Goal: Communication & Community: Answer question/provide support

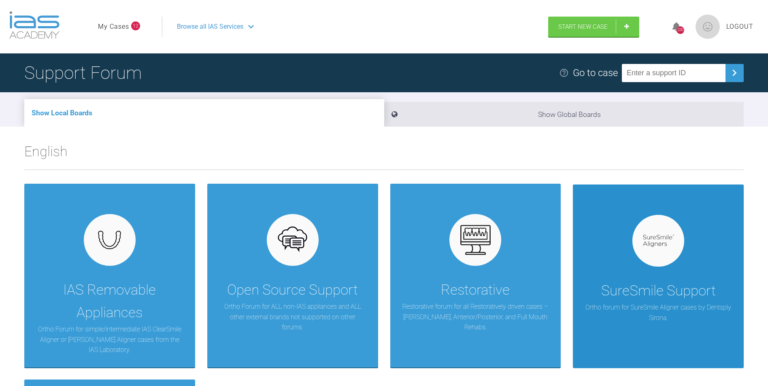
click at [693, 255] on div "SureSmile Support Ortho forum for SureSmile Aligner cases by Dentsply Sirona." at bounding box center [658, 277] width 171 height 184
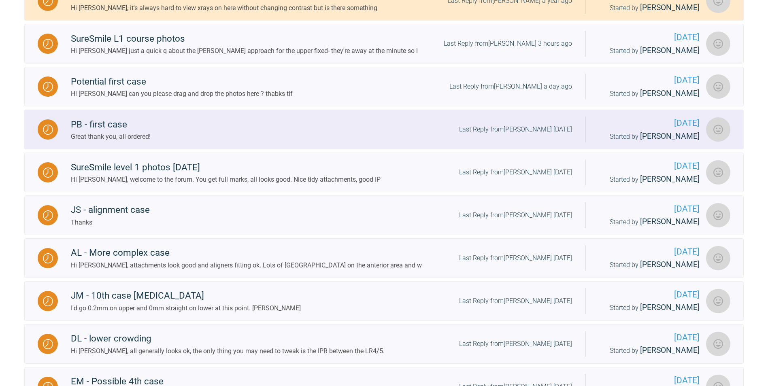
scroll to position [243, 0]
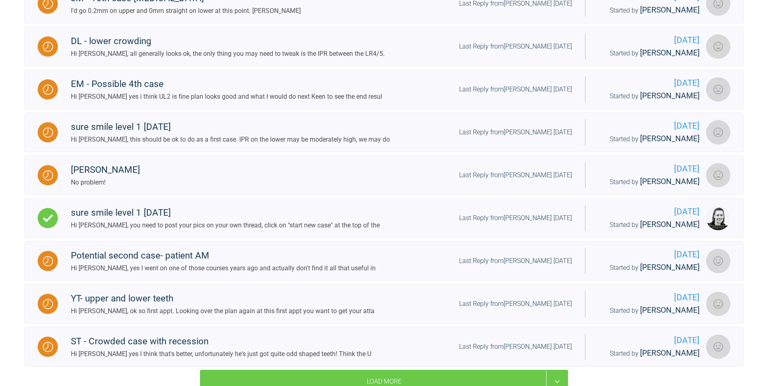
click at [165, 348] on div "ST - Crowded case with recession" at bounding box center [221, 341] width 300 height 15
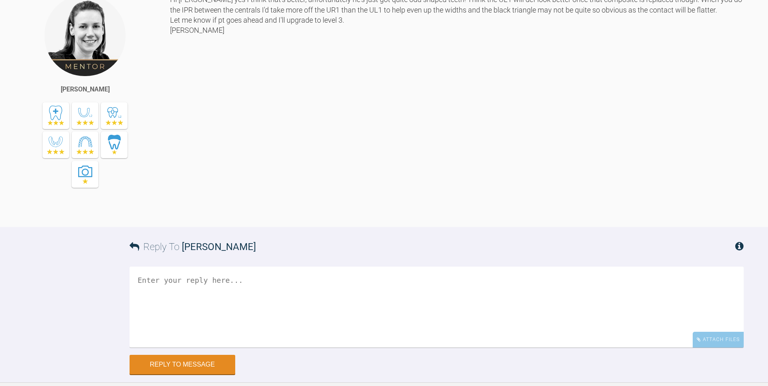
scroll to position [1944, 0]
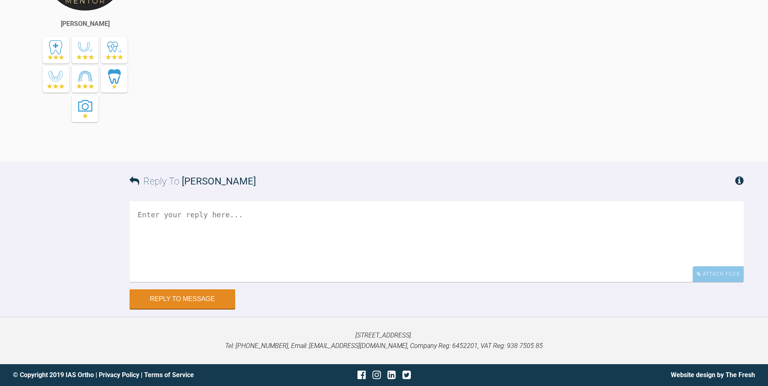
click at [269, 241] on textarea at bounding box center [436, 241] width 614 height 81
click at [448, 264] on textarea "Hi [PERSON_NAME], This patient would like to go ahead, have warned of all" at bounding box center [436, 241] width 614 height 81
click at [206, 257] on textarea "Hi [PERSON_NAME], This patient would like to go ahead, have warned of all the c…" at bounding box center [436, 241] width 614 height 81
drag, startPoint x: 144, startPoint y: 277, endPoint x: 236, endPoint y: 278, distance: 92.7
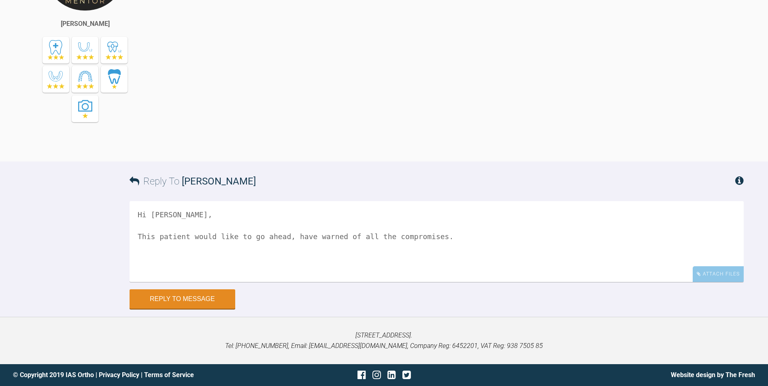
click at [236, 278] on textarea "Hi [PERSON_NAME], This patient would like to go ahead, have warned of all the c…" at bounding box center [436, 241] width 614 height 81
click at [443, 277] on textarea "Hi [PERSON_NAME], This patient would like to go ahead, have warned of all the c…" at bounding box center [436, 241] width 614 height 81
paste textarea "Dear Dr, Due to the initial crowding/spacing/anterior proclination/periodontal …"
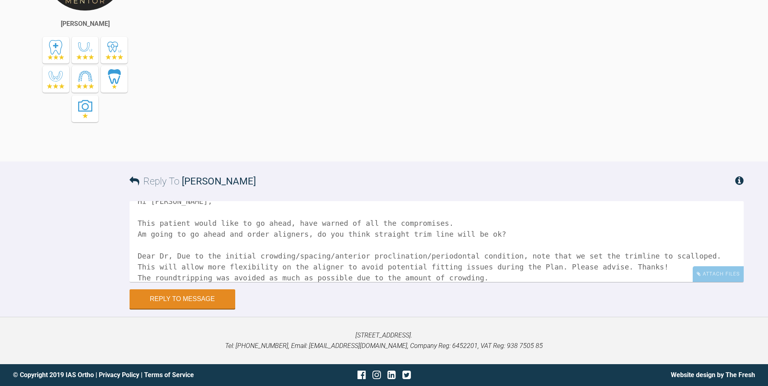
scroll to position [23, 0]
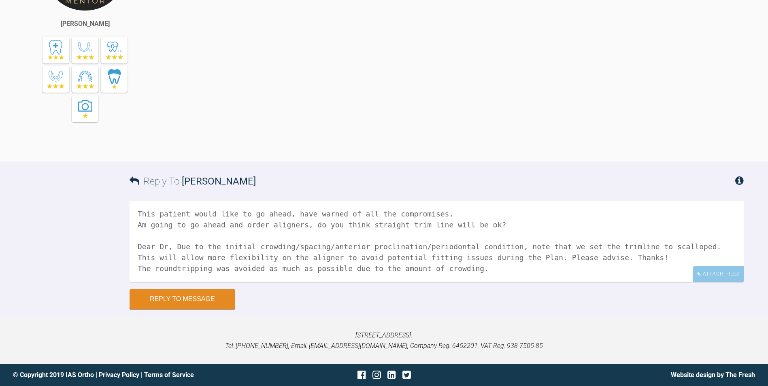
drag, startPoint x: 166, startPoint y: 255, endPoint x: 255, endPoint y: 264, distance: 89.5
click at [255, 264] on textarea "Hi [PERSON_NAME], This patient would like to go ahead, have warned of all the c…" at bounding box center [436, 241] width 614 height 81
drag, startPoint x: 264, startPoint y: 253, endPoint x: 330, endPoint y: 272, distance: 68.1
click at [330, 272] on textarea "Hi [PERSON_NAME], This patient would like to go ahead, have warned of all the c…" at bounding box center [436, 241] width 614 height 81
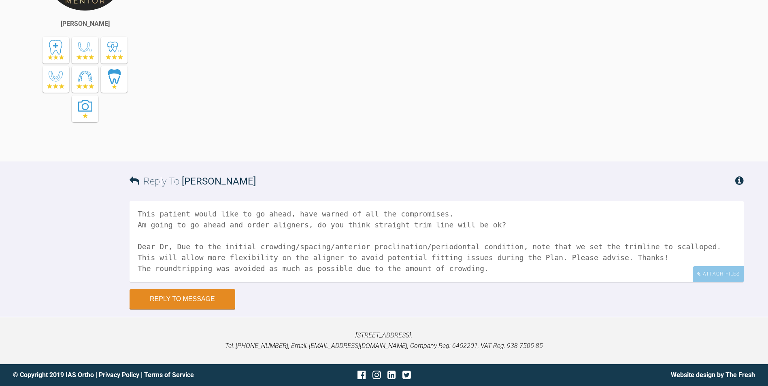
click at [330, 272] on textarea "Hi [PERSON_NAME], This patient would like to go ahead, have warned of all the c…" at bounding box center [436, 241] width 614 height 81
click at [493, 266] on textarea "Hi [PERSON_NAME], This patient would like to go ahead, have warned of all the c…" at bounding box center [436, 241] width 614 height 81
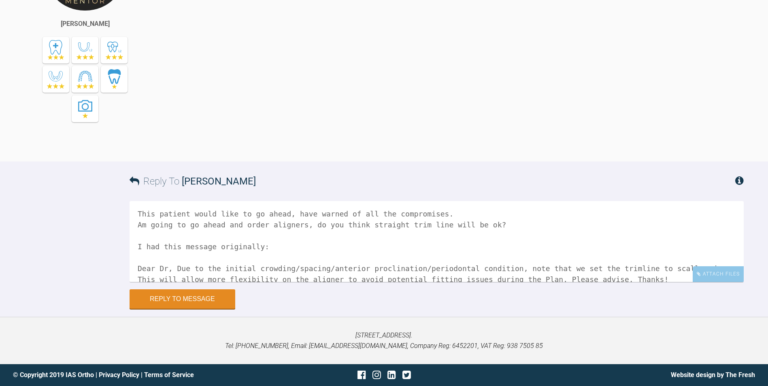
click at [138, 282] on textarea "Hi [PERSON_NAME], This patient would like to go ahead, have warned of all the c…" at bounding box center [436, 241] width 614 height 81
click at [182, 282] on textarea "Hi [PERSON_NAME], This patient would like to go ahead, have warned of all the c…" at bounding box center [436, 241] width 614 height 81
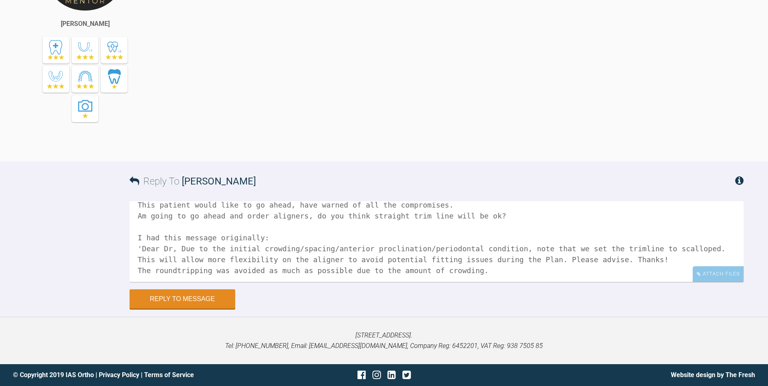
scroll to position [34, 0]
drag, startPoint x: 426, startPoint y: 289, endPoint x: 432, endPoint y: 295, distance: 8.0
click at [432, 282] on textarea "Hi [PERSON_NAME], This patient would like to go ahead, have warned of all the c…" at bounding box center [436, 241] width 614 height 81
click at [456, 282] on textarea "Hi [PERSON_NAME], This patient would like to go ahead, have warned of all the c…" at bounding box center [436, 241] width 614 height 81
click at [598, 282] on textarea "Hi [PERSON_NAME], This patient would like to go ahead, have warned of all the c…" at bounding box center [436, 241] width 614 height 81
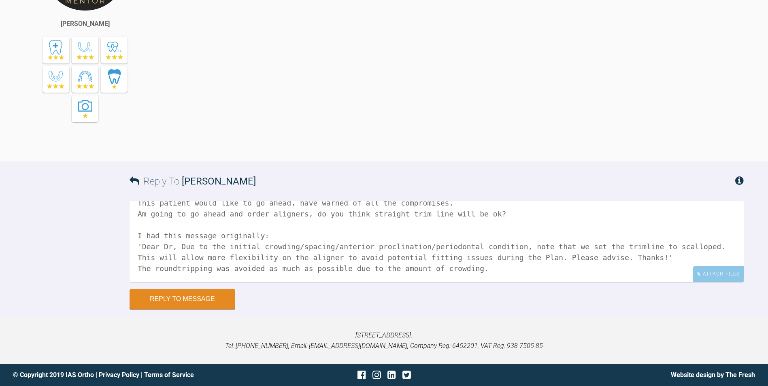
drag, startPoint x: 541, startPoint y: 311, endPoint x: 133, endPoint y: 319, distance: 408.3
click at [133, 282] on textarea "Hi [PERSON_NAME], This patient would like to go ahead, have warned of all the c…" at bounding box center [436, 241] width 614 height 81
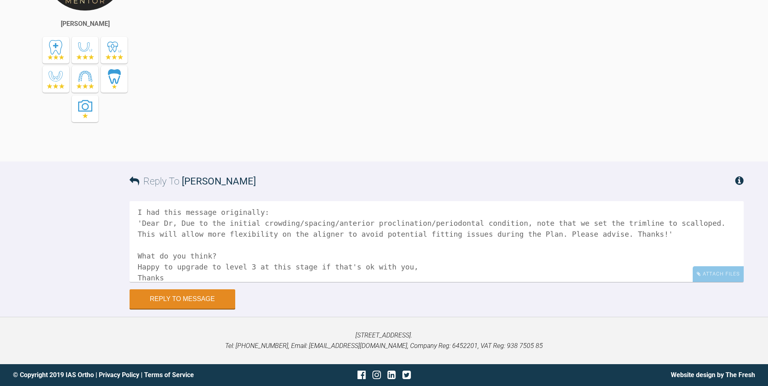
scroll to position [68, 0]
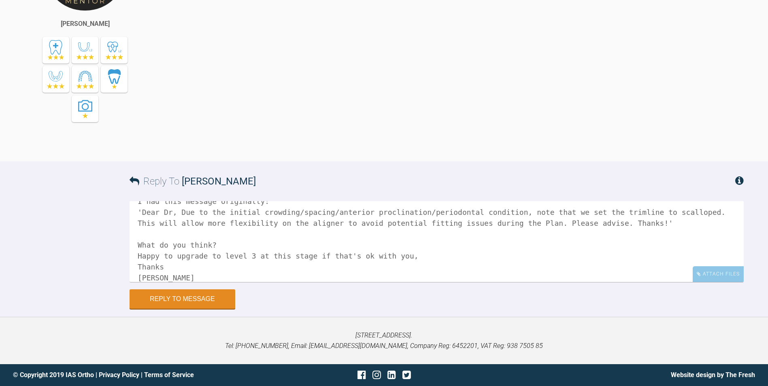
drag, startPoint x: 137, startPoint y: 295, endPoint x: 174, endPoint y: 295, distance: 36.4
click at [174, 282] on textarea "Hi [PERSON_NAME], This patient would like to go ahead, have warned of all the c…" at bounding box center [436, 241] width 614 height 81
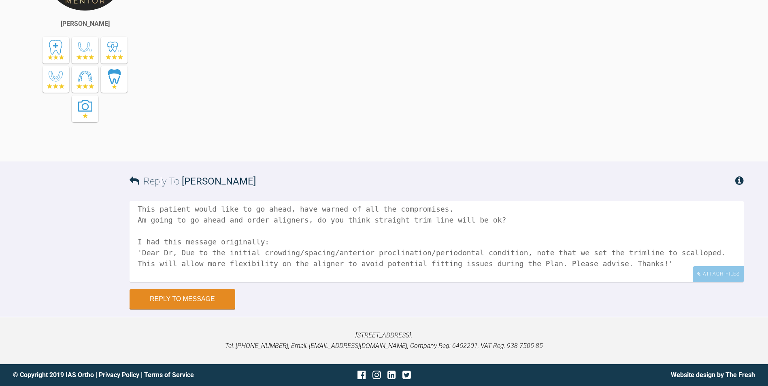
scroll to position [0, 0]
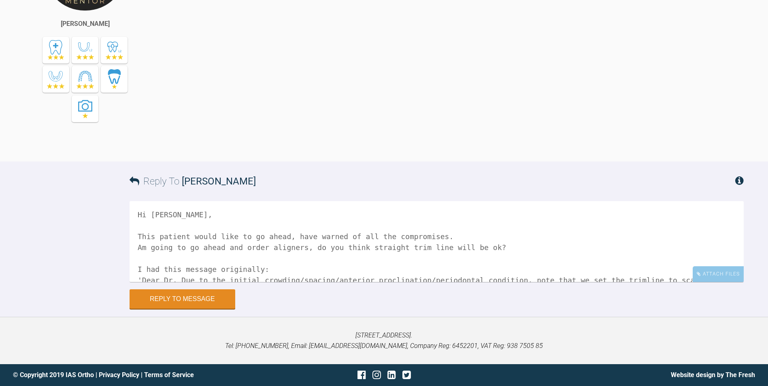
drag, startPoint x: 180, startPoint y: 276, endPoint x: 287, endPoint y: 295, distance: 109.4
click at [287, 282] on textarea "Hi [PERSON_NAME], This patient would like to go ahead, have warned of all the c…" at bounding box center [436, 241] width 614 height 81
click at [295, 282] on textarea "Hi [PERSON_NAME], This patient would like to go ahead, have warned of all the c…" at bounding box center [436, 241] width 614 height 81
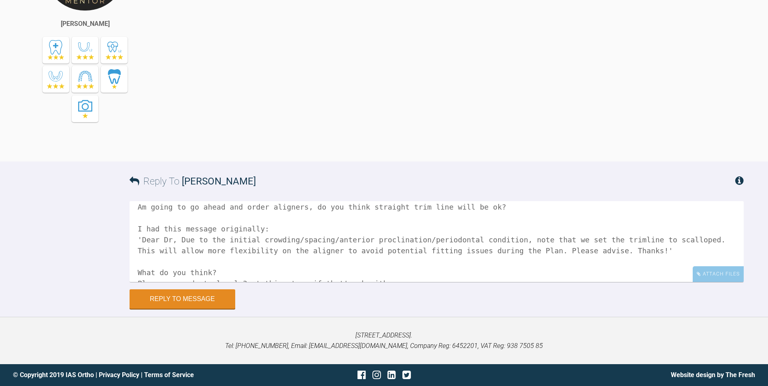
click at [470, 247] on textarea "Hi [PERSON_NAME], This patient would like to go ahead, have warned of all the c…" at bounding box center [436, 241] width 614 height 81
type textarea "Hi [PERSON_NAME], This patient would like to go ahead, have warned of all the c…"
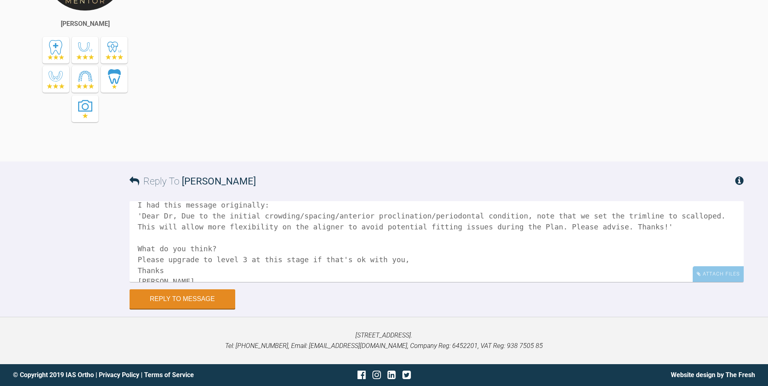
scroll to position [77, 0]
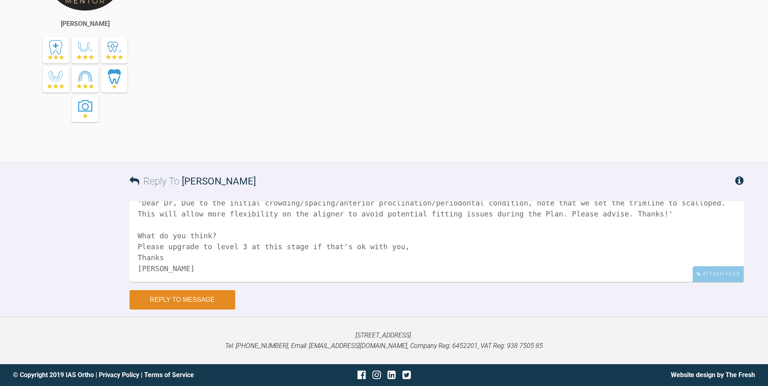
click at [207, 310] on button "Reply to Message" at bounding box center [182, 299] width 106 height 19
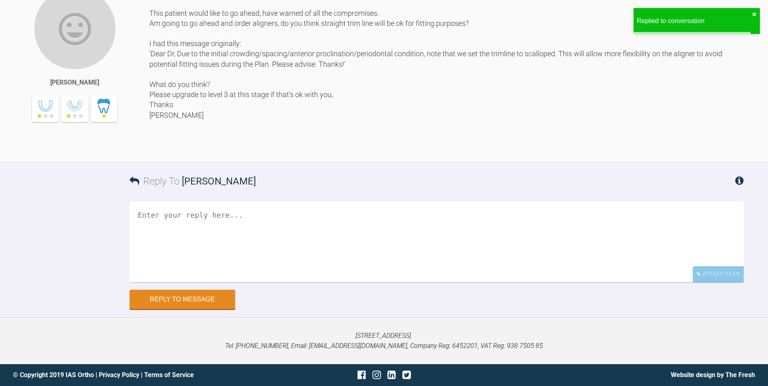
scroll to position [2033, 0]
